Goal: Information Seeking & Learning: Learn about a topic

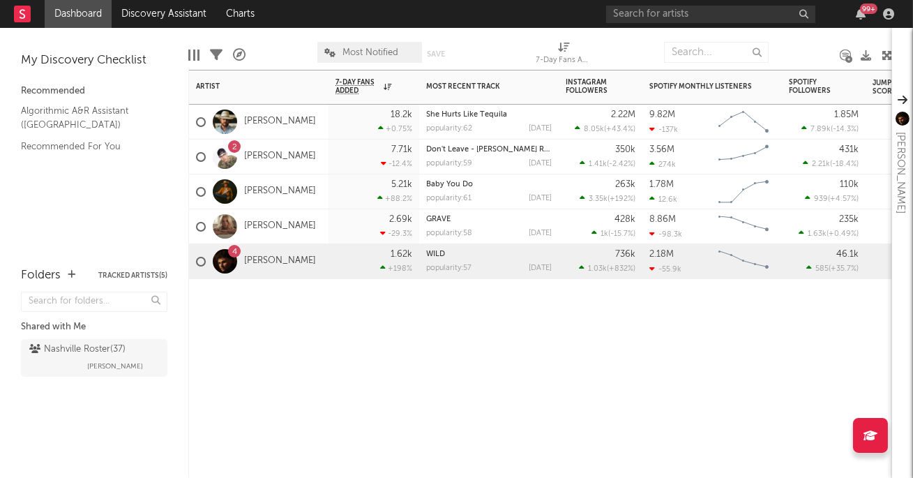
click at [343, 160] on div "7.71k -12.4 %" at bounding box center [373, 156] width 77 height 34
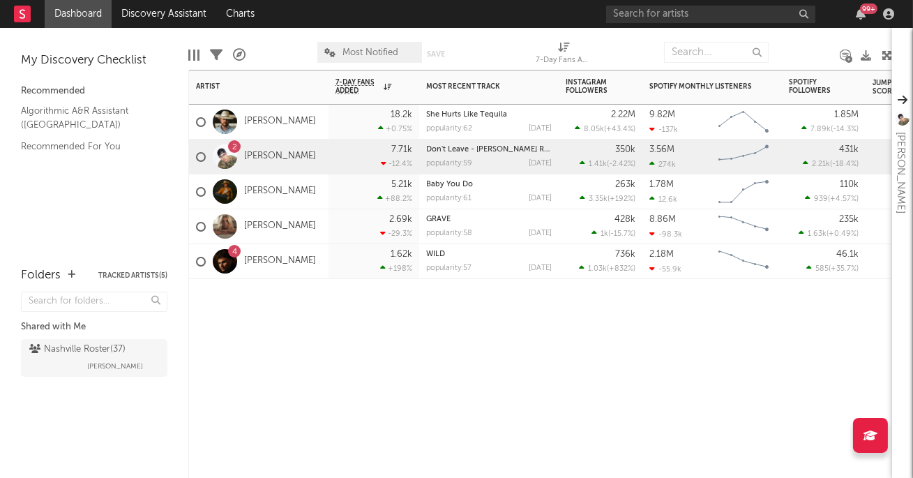
click at [361, 122] on div "18.2k +0.75 %" at bounding box center [373, 122] width 77 height 34
click at [296, 155] on link "[PERSON_NAME]" at bounding box center [280, 157] width 72 height 12
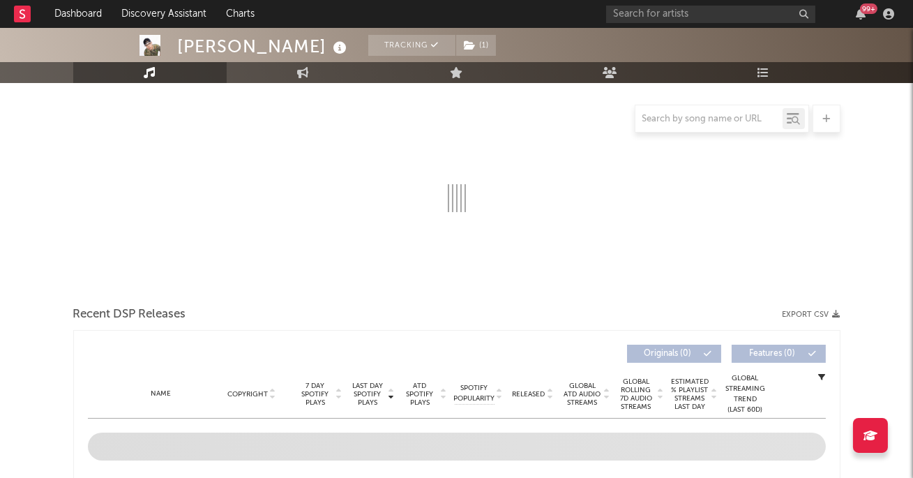
scroll to position [169, 0]
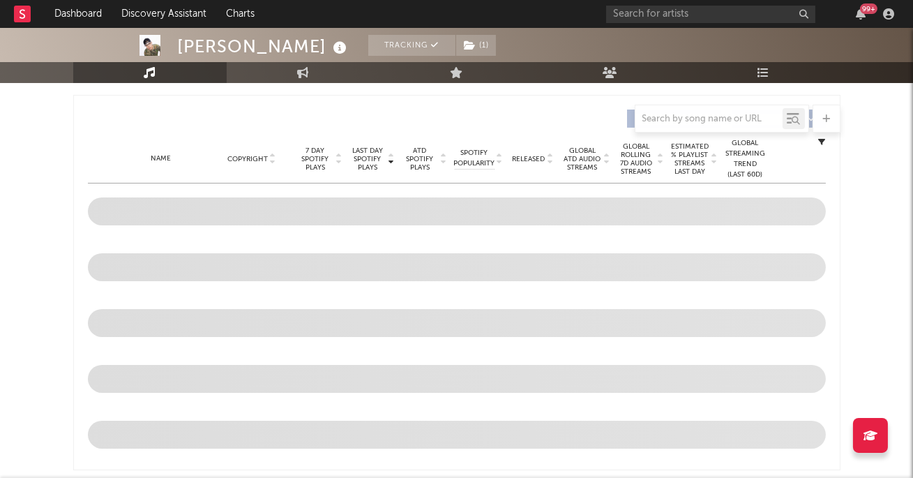
select select "6m"
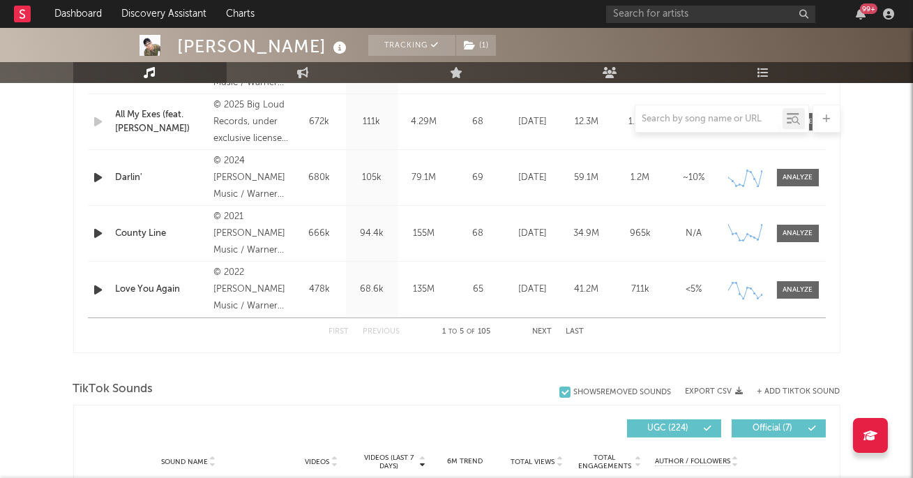
scroll to position [652, 0]
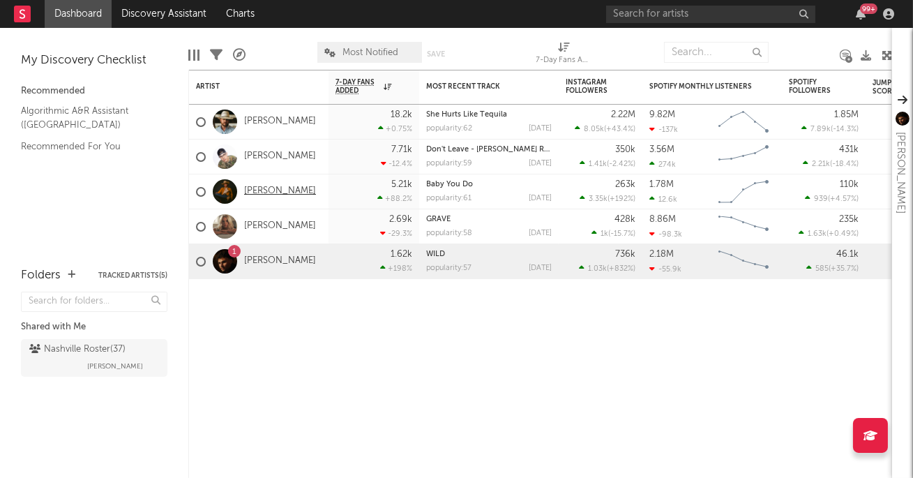
click at [277, 192] on link "[PERSON_NAME]" at bounding box center [280, 191] width 72 height 12
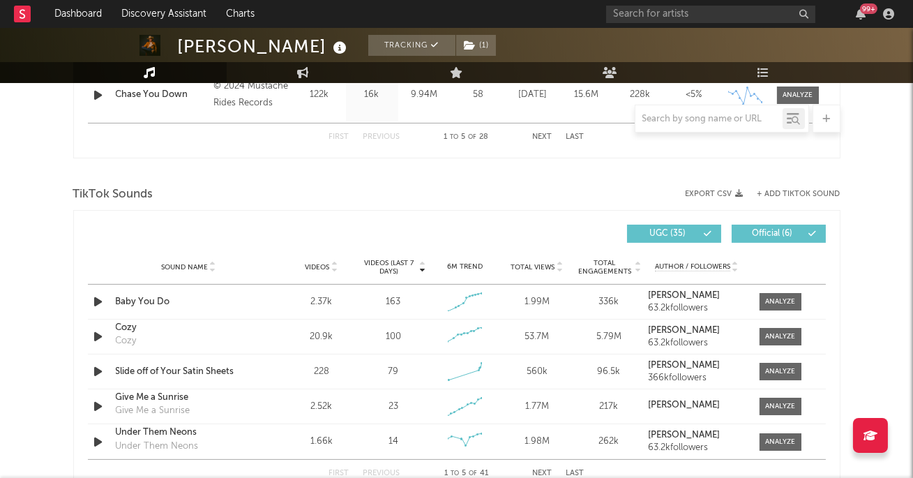
scroll to position [743, 0]
select select "6m"
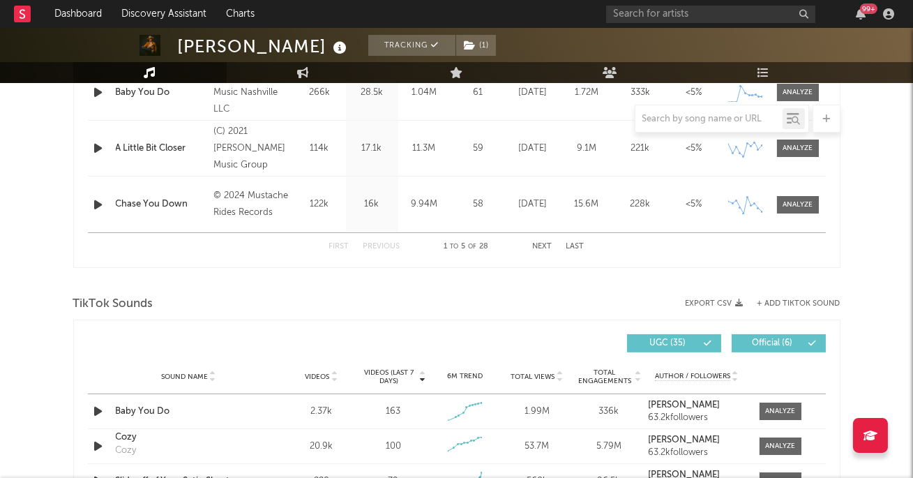
scroll to position [854, 0]
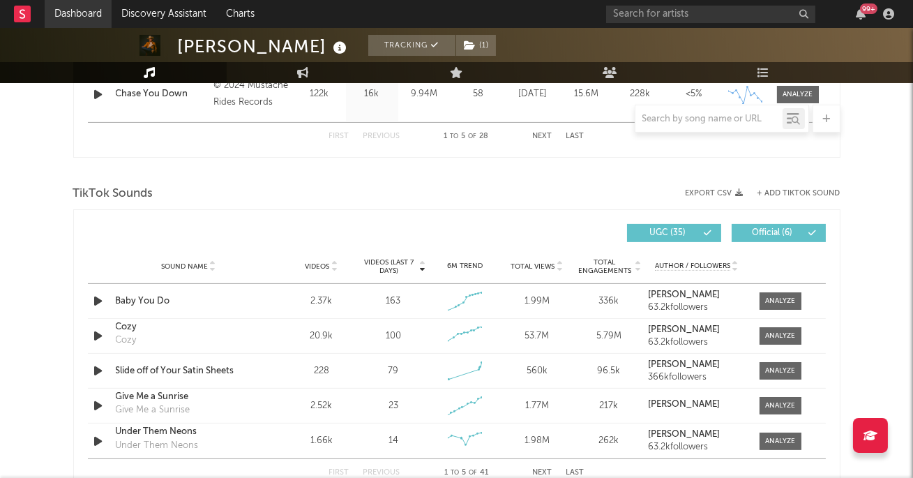
select select "6m"
click at [77, 11] on link "Dashboard" at bounding box center [78, 14] width 67 height 28
